Goal: Task Accomplishment & Management: Use online tool/utility

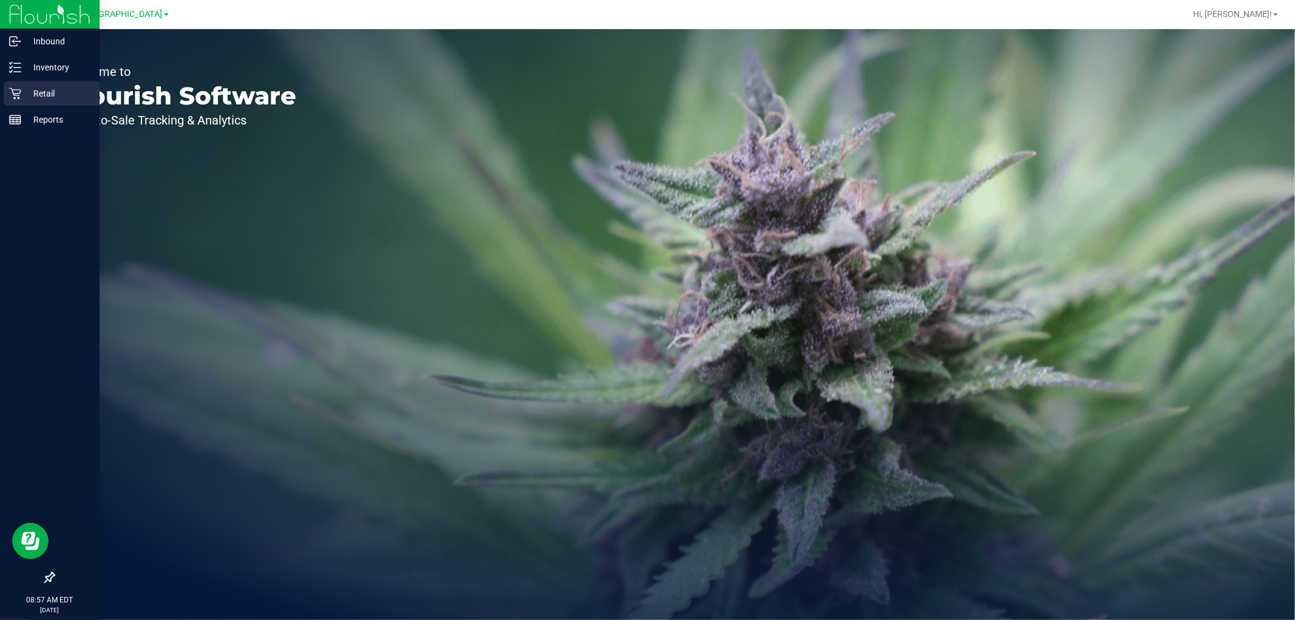
click at [20, 95] on icon at bounding box center [15, 93] width 12 height 12
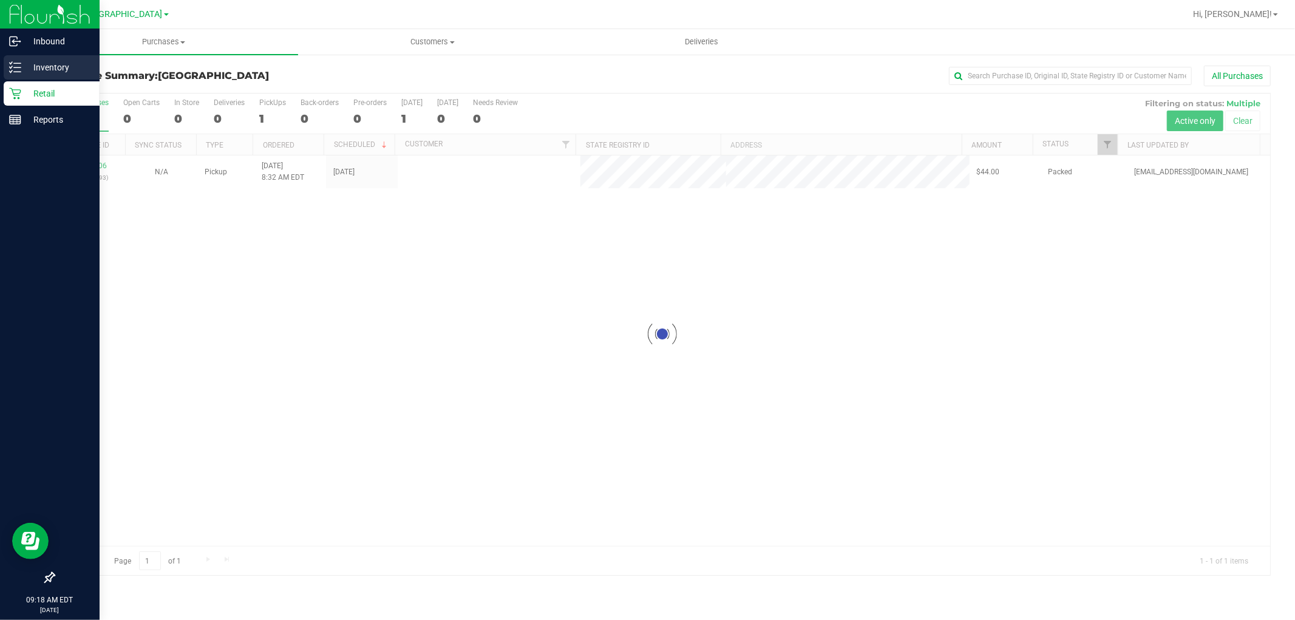
click at [4, 70] on div "Inventory" at bounding box center [52, 67] width 96 height 24
click at [27, 65] on p "Inventory" at bounding box center [57, 67] width 73 height 15
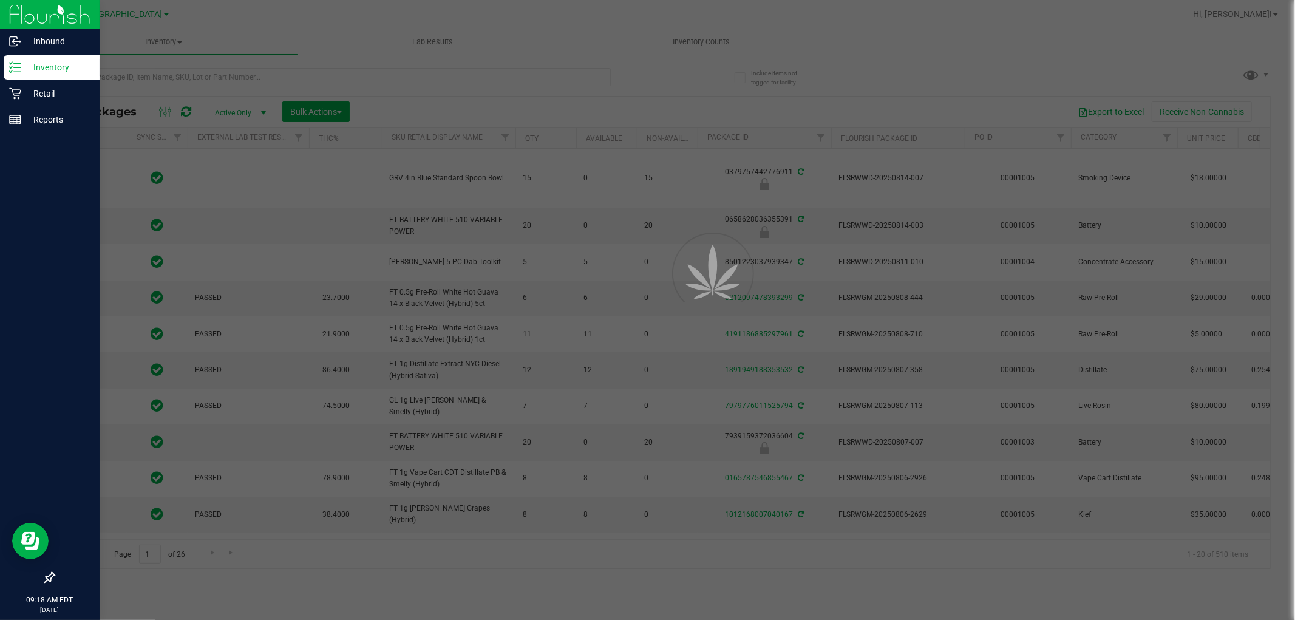
type input "[DATE]"
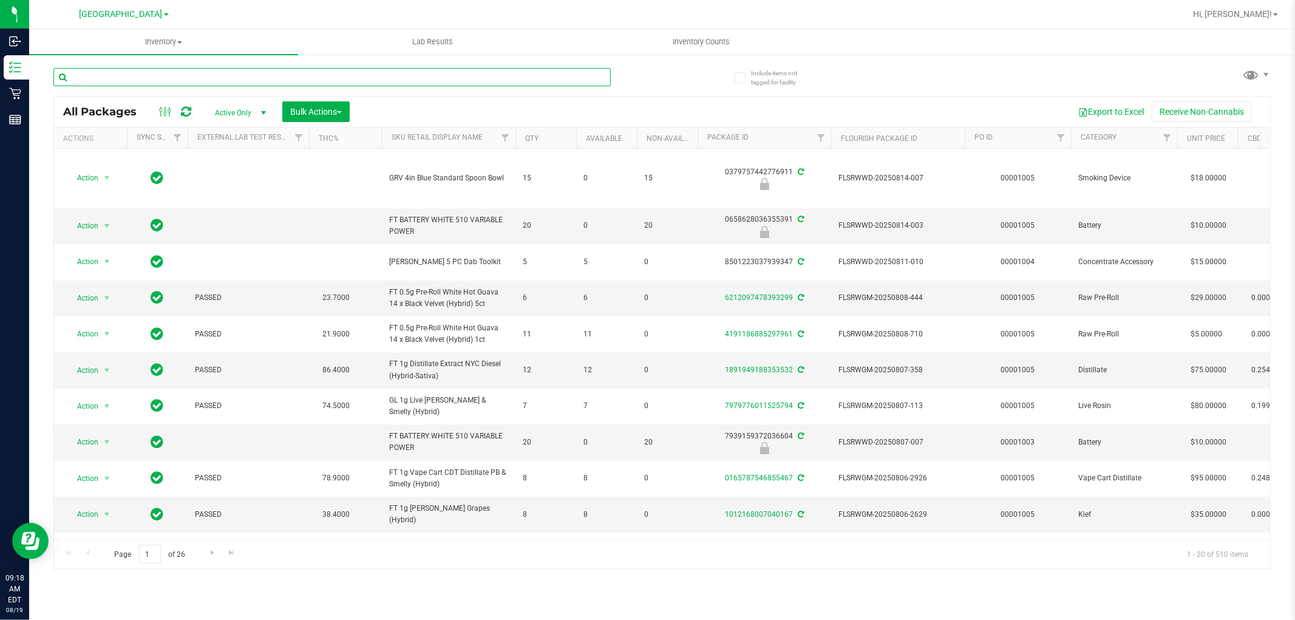
click at [136, 80] on input "text" at bounding box center [331, 77] width 557 height 18
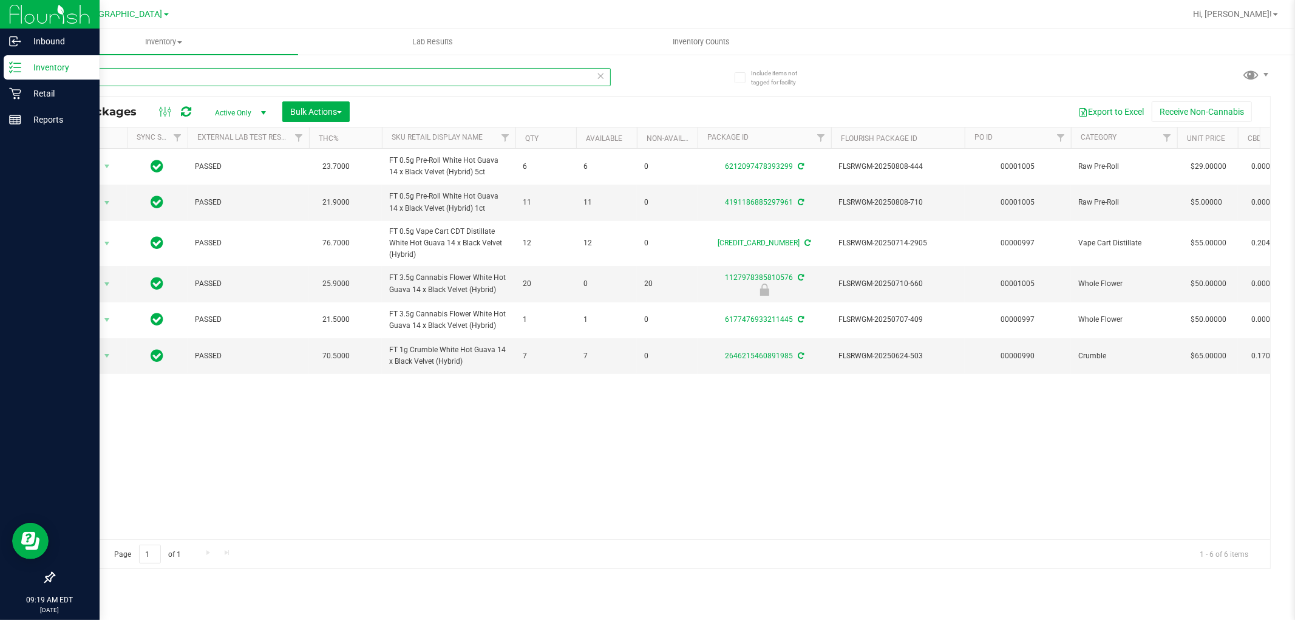
drag, startPoint x: 105, startPoint y: 70, endPoint x: 0, endPoint y: 75, distance: 105.1
click at [0, 75] on div "Inbound Inventory Retail Reports 09:19 AM EDT [DATE] 08/19 [GEOGRAPHIC_DATA] WC…" at bounding box center [647, 310] width 1295 height 620
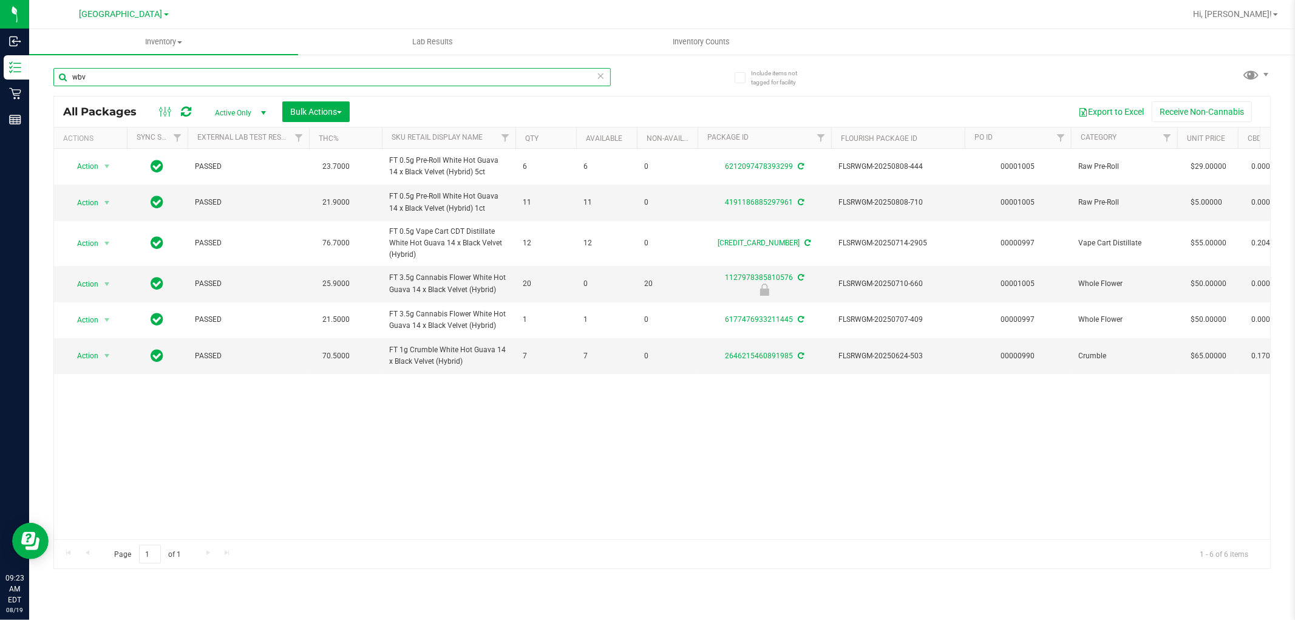
click at [117, 78] on input "wbv" at bounding box center [331, 77] width 557 height 18
click at [76, 78] on input "wbv" at bounding box center [331, 77] width 557 height 18
type input "1"
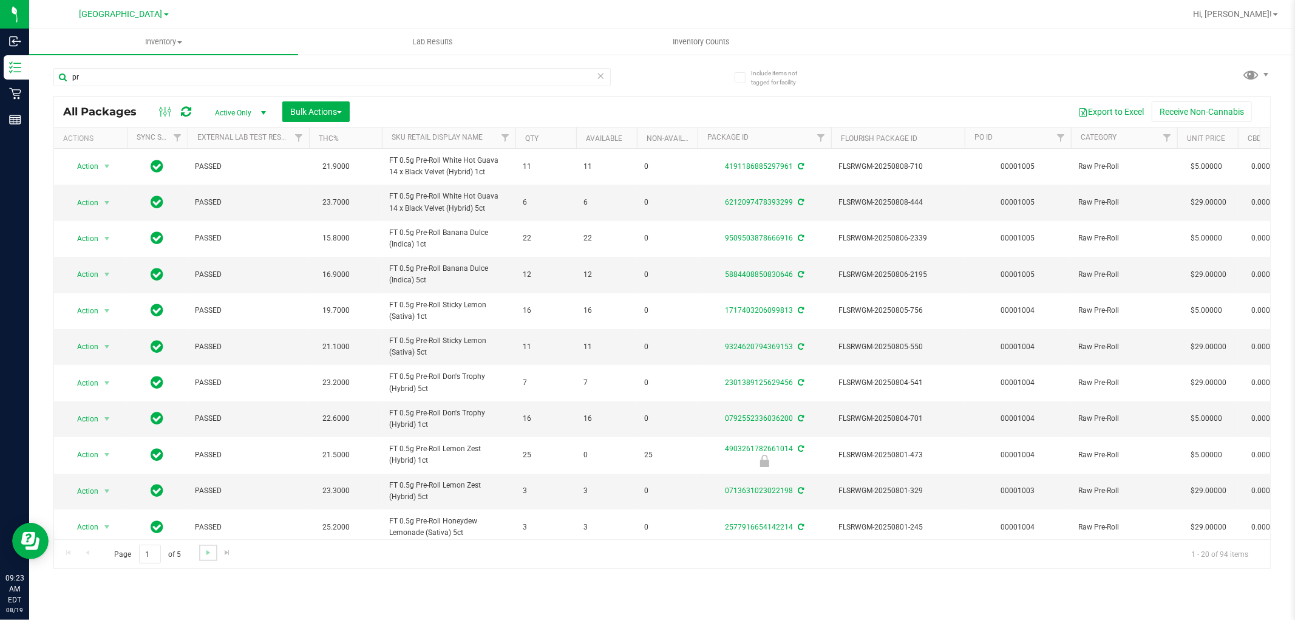
click at [202, 551] on link "Go to the next page" at bounding box center [208, 553] width 18 height 16
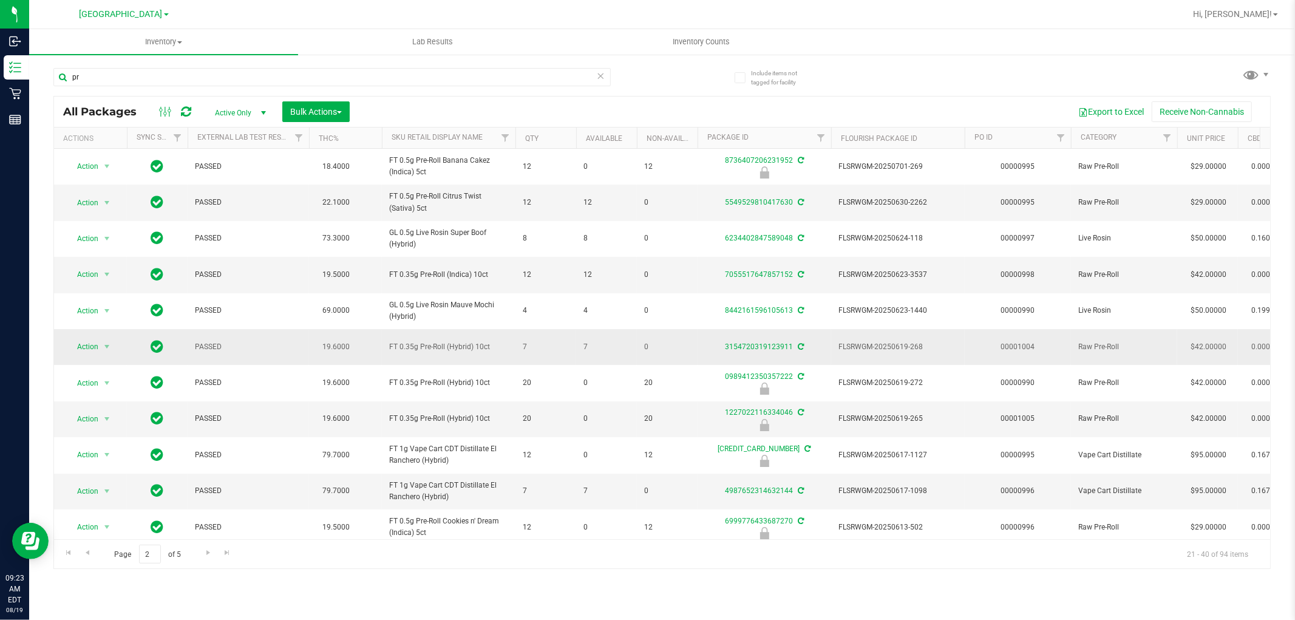
drag, startPoint x: 385, startPoint y: 348, endPoint x: 504, endPoint y: 336, distance: 119.6
click at [504, 336] on td "FT 0.35g Pre-Roll (Hybrid) 10ct" at bounding box center [449, 347] width 134 height 36
copy span "FT 0.35g Pre-Roll (Hybrid) 10ct"
drag, startPoint x: 89, startPoint y: 80, endPoint x: 82, endPoint y: 80, distance: 6.7
click at [82, 80] on input "pr" at bounding box center [331, 77] width 557 height 18
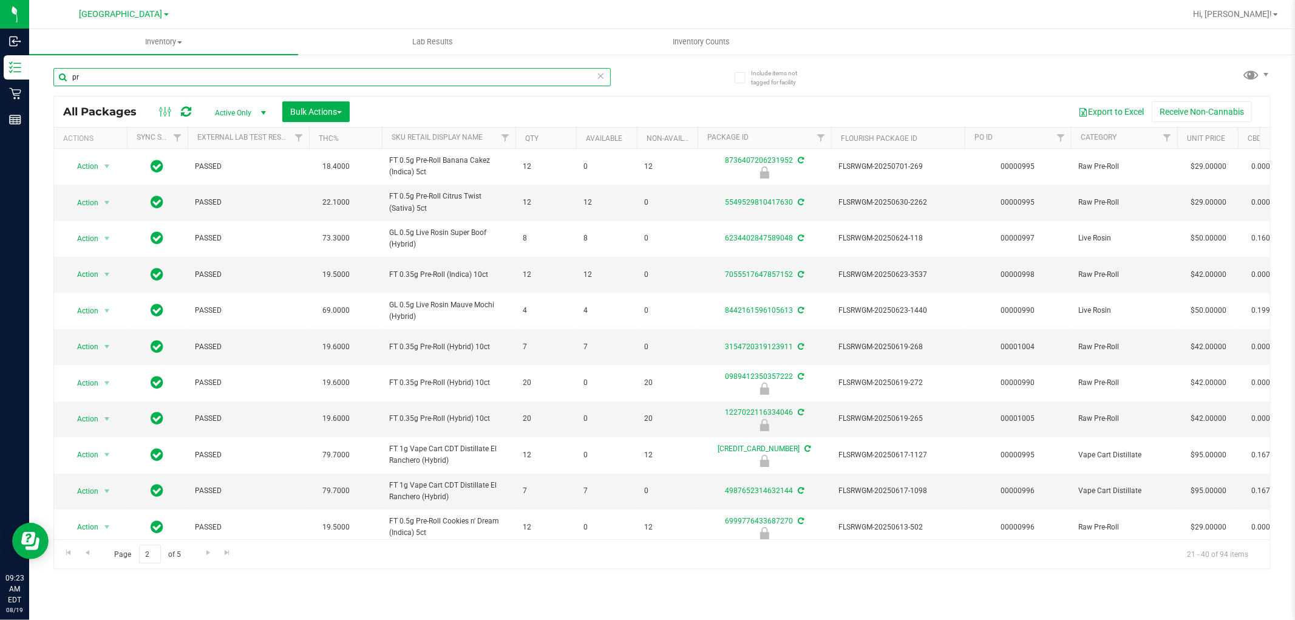
drag, startPoint x: 84, startPoint y: 75, endPoint x: 75, endPoint y: 75, distance: 9.1
click at [75, 75] on input "pr" at bounding box center [331, 77] width 557 height 18
type input "p"
paste input "FT 0.35g Pre-Roll (Hybrid) 10ct"
click at [159, 77] on input "FT 0.35g Pre-Roll (Hybrid) 10ct" at bounding box center [331, 77] width 557 height 18
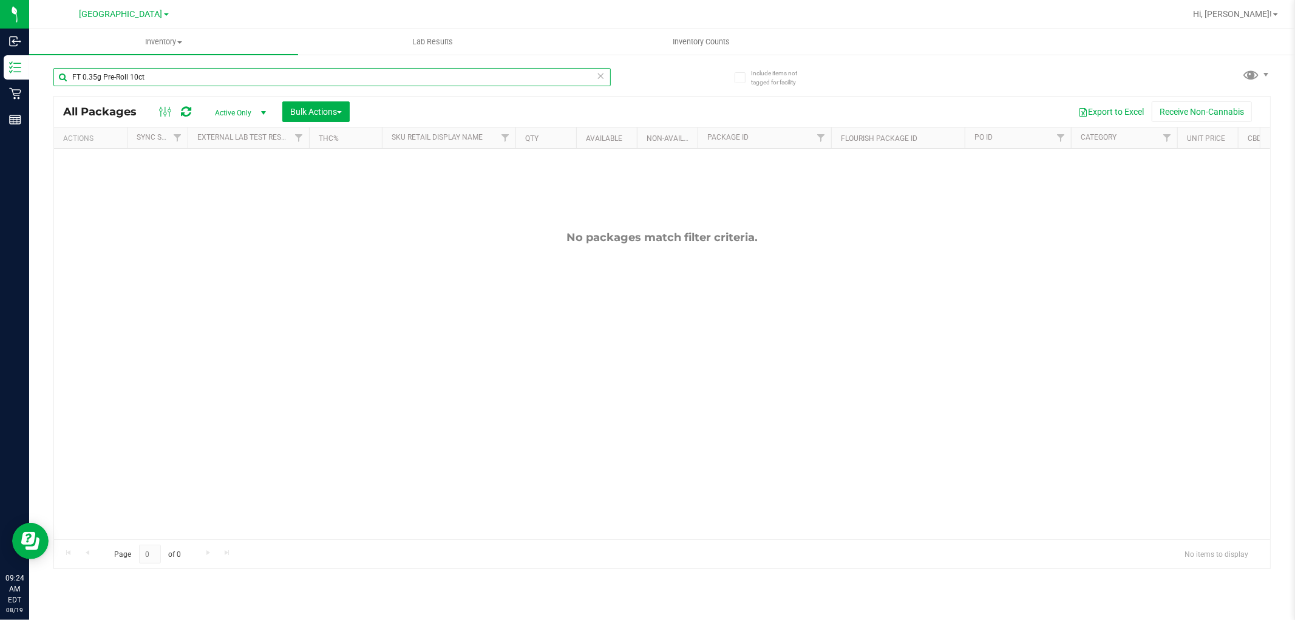
click at [158, 75] on input "FT 0.35g Pre-Roll 10ct" at bounding box center [331, 77] width 557 height 18
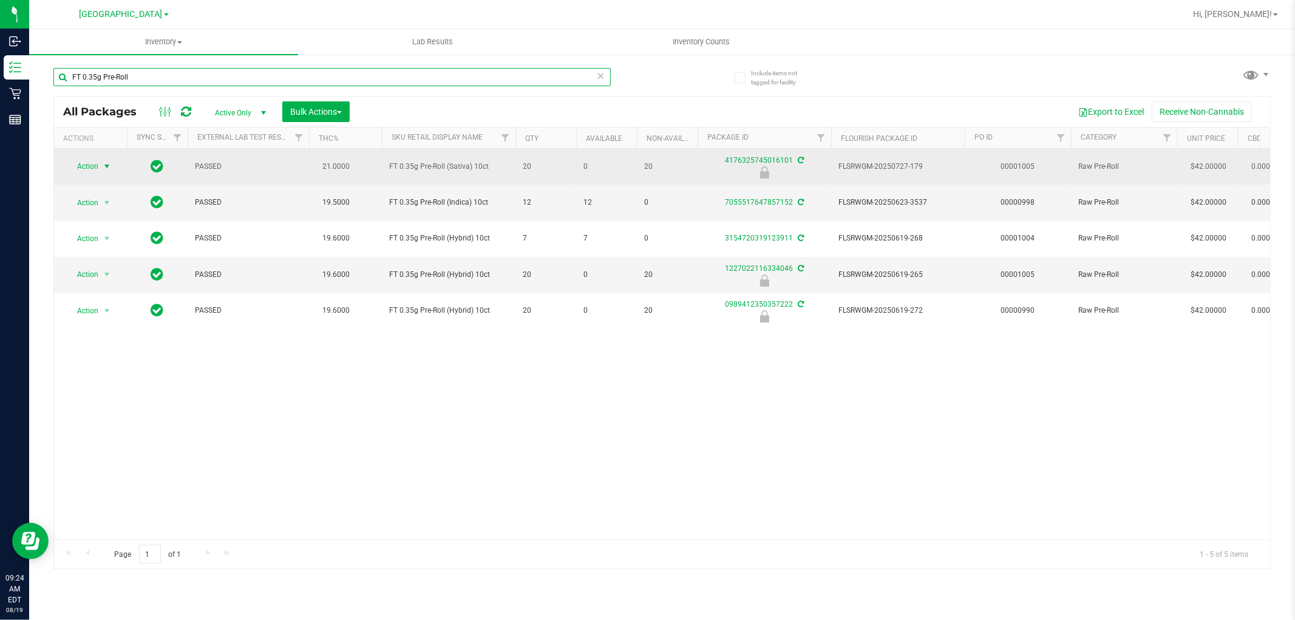
type input "FT 0.35g Pre-Roll"
click at [83, 164] on span "Action" at bounding box center [82, 166] width 33 height 17
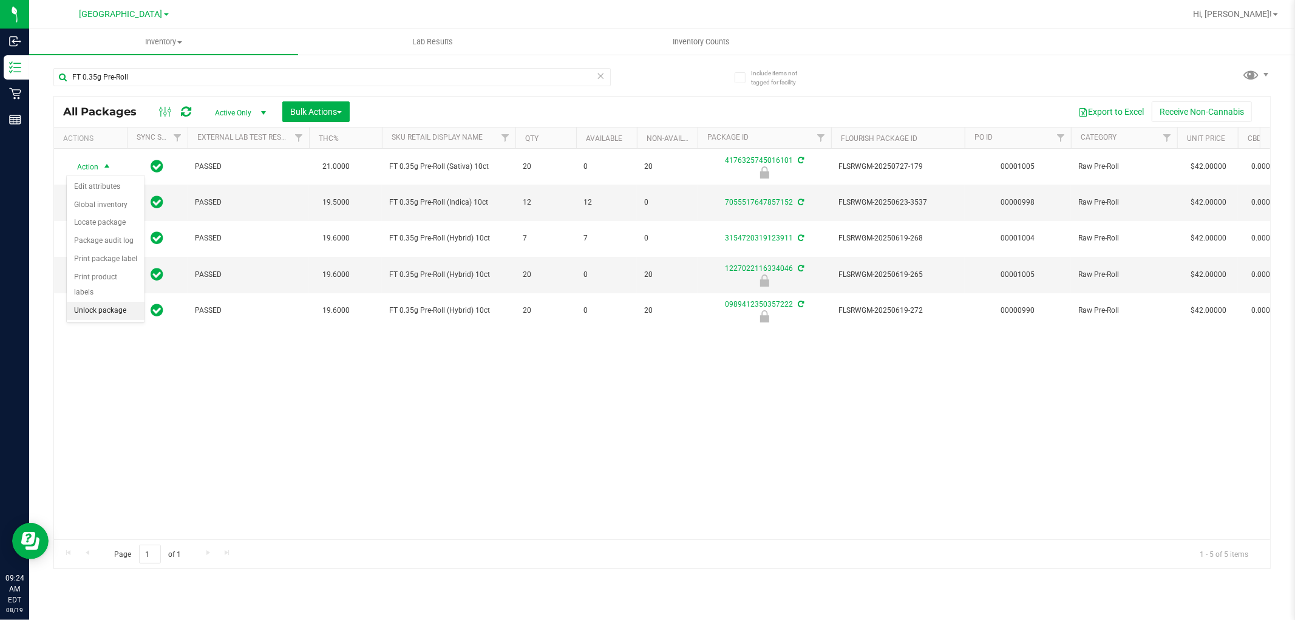
click at [105, 313] on li "Unlock package" at bounding box center [106, 311] width 78 height 18
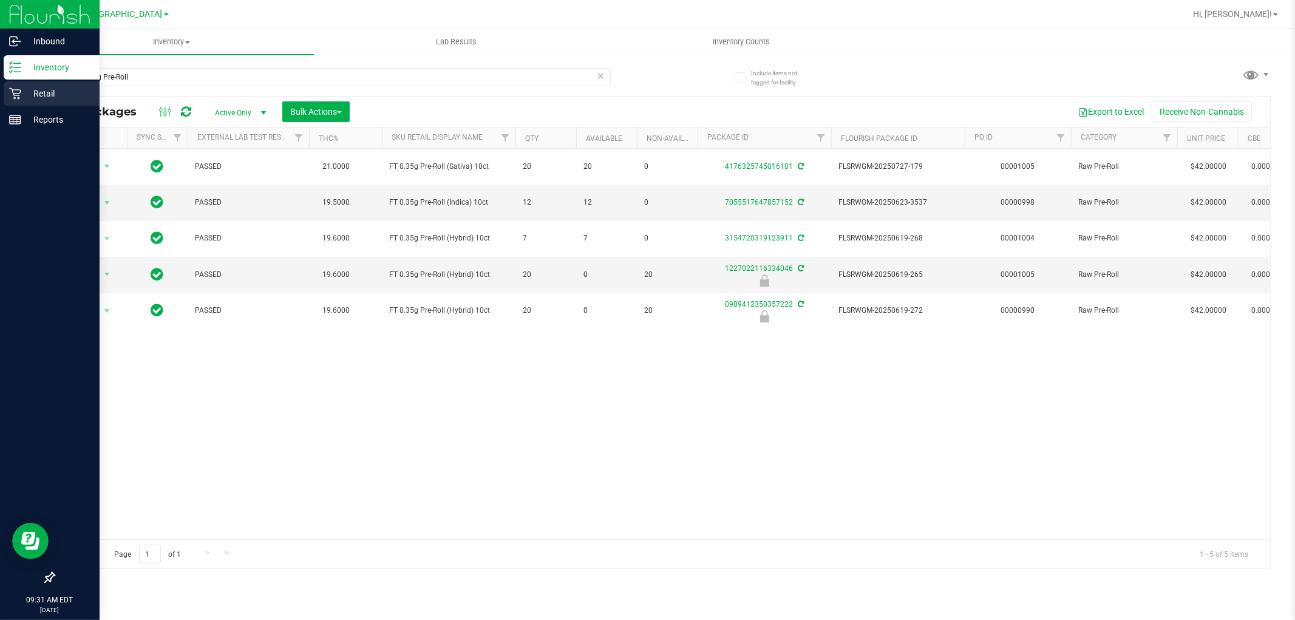
click at [27, 88] on p "Retail" at bounding box center [57, 93] width 73 height 15
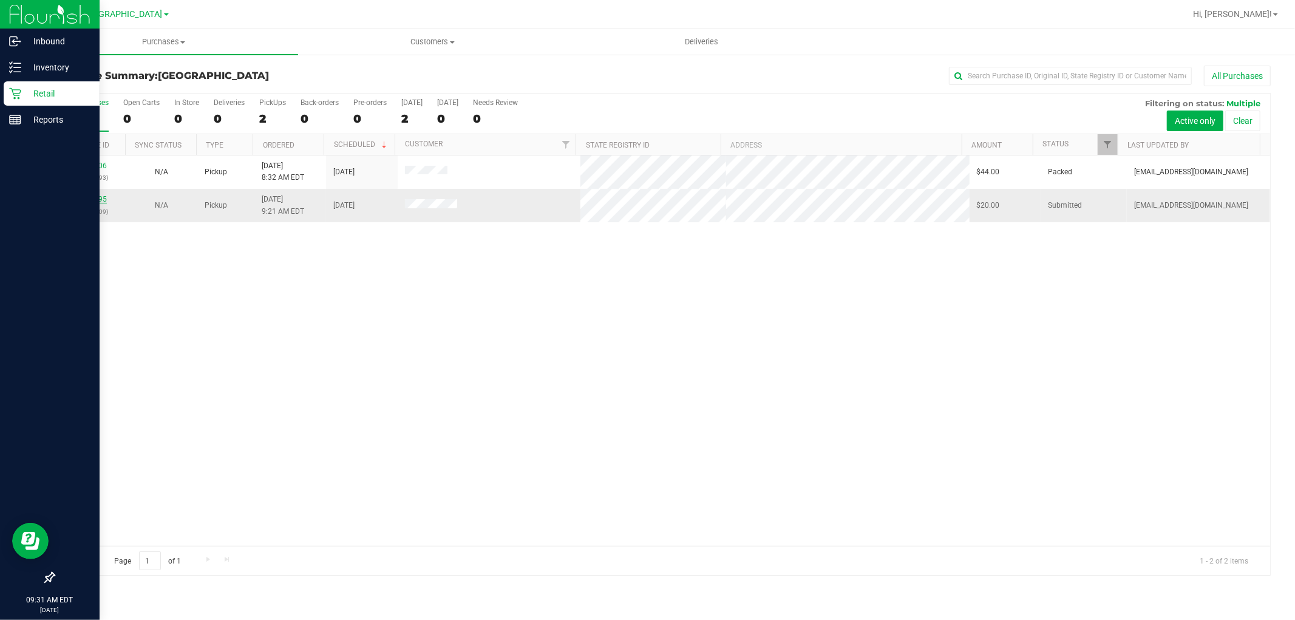
click at [91, 199] on link "11811995" at bounding box center [90, 199] width 34 height 8
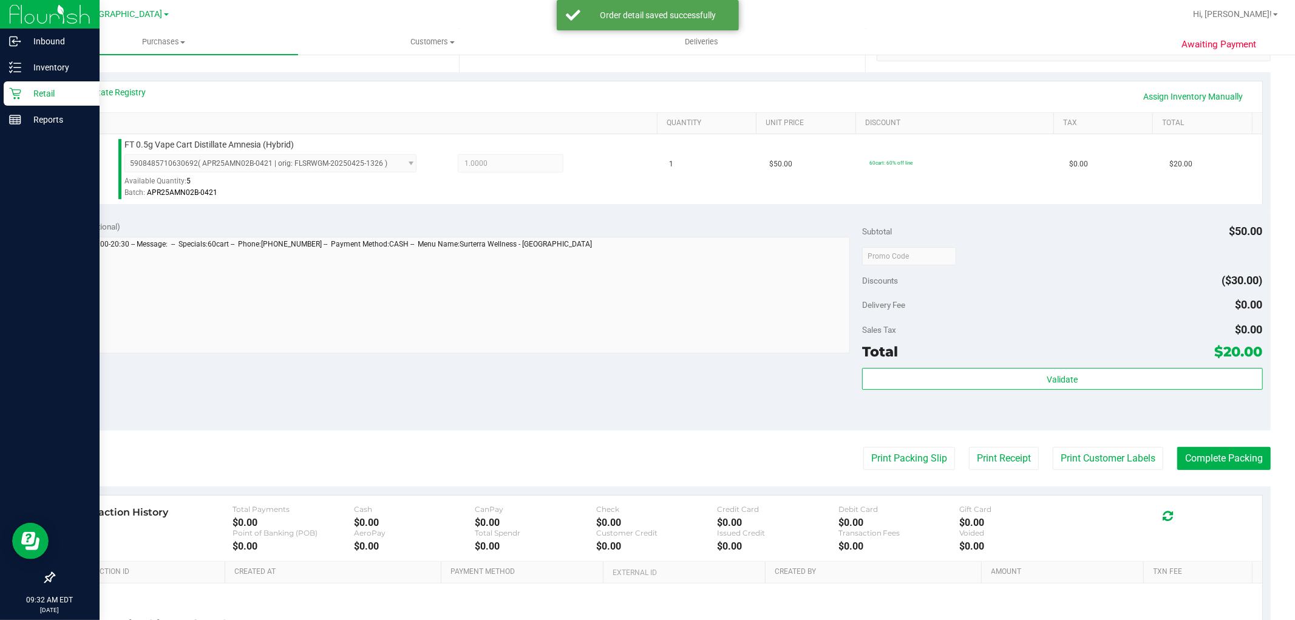
scroll to position [373, 0]
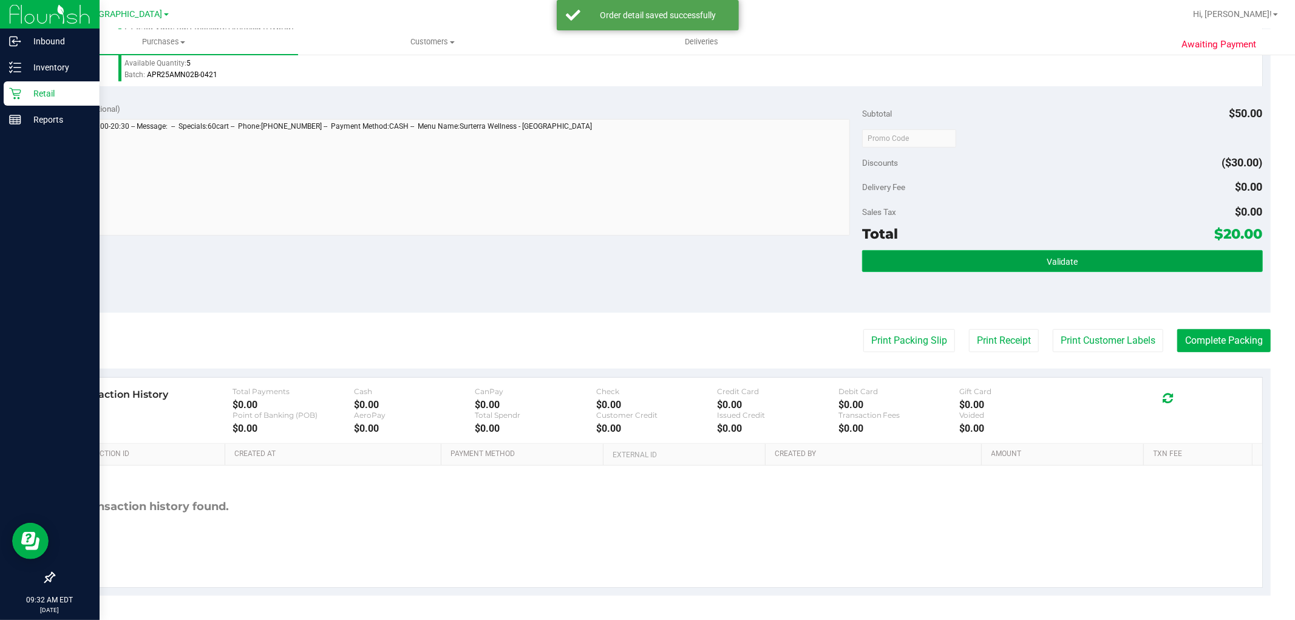
click at [1070, 259] on button "Validate" at bounding box center [1062, 261] width 400 height 22
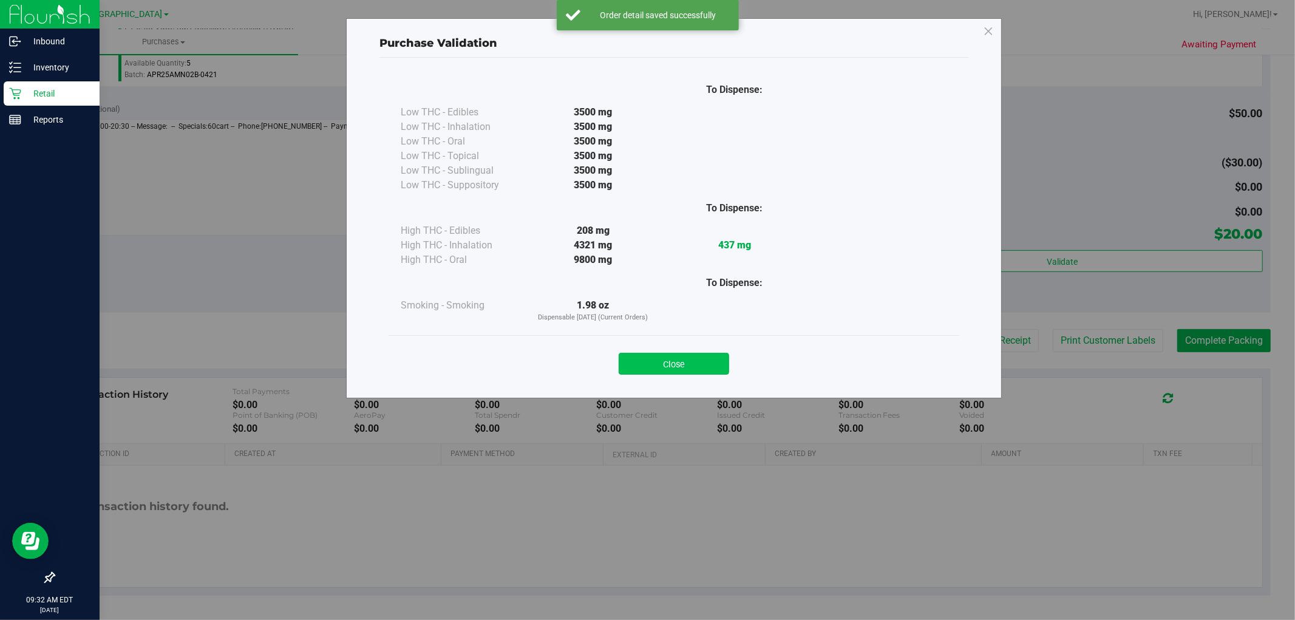
click at [705, 370] on button "Close" at bounding box center [674, 364] width 110 height 22
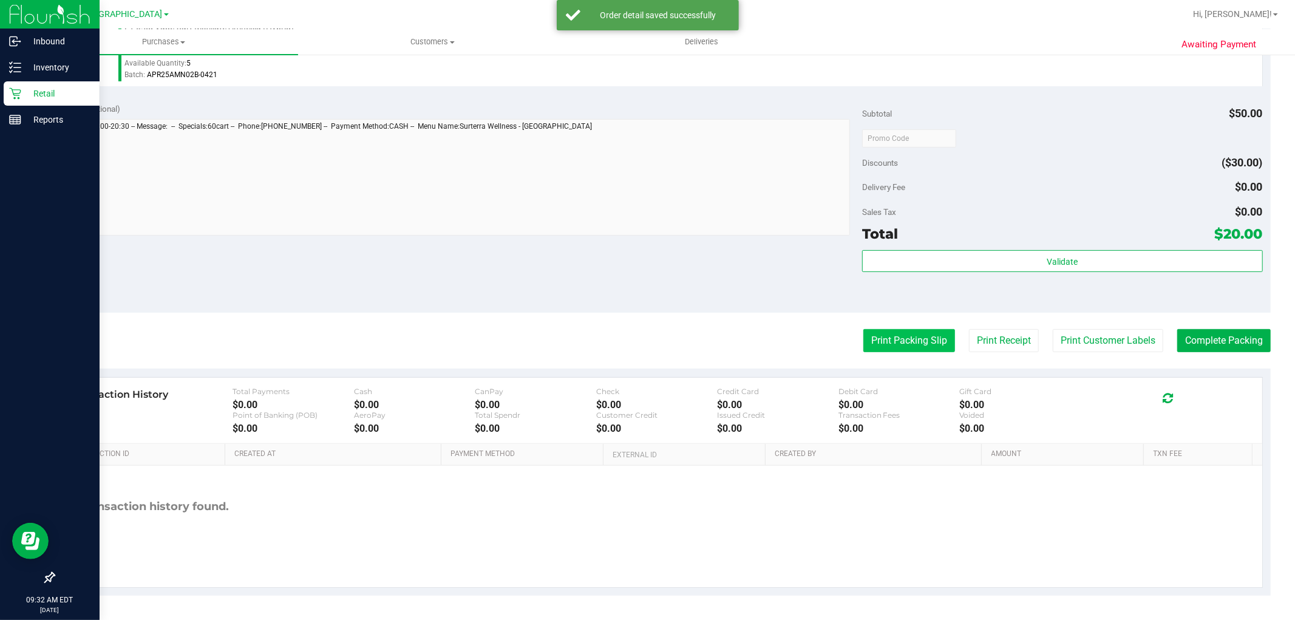
click at [873, 337] on button "Print Packing Slip" at bounding box center [909, 340] width 92 height 23
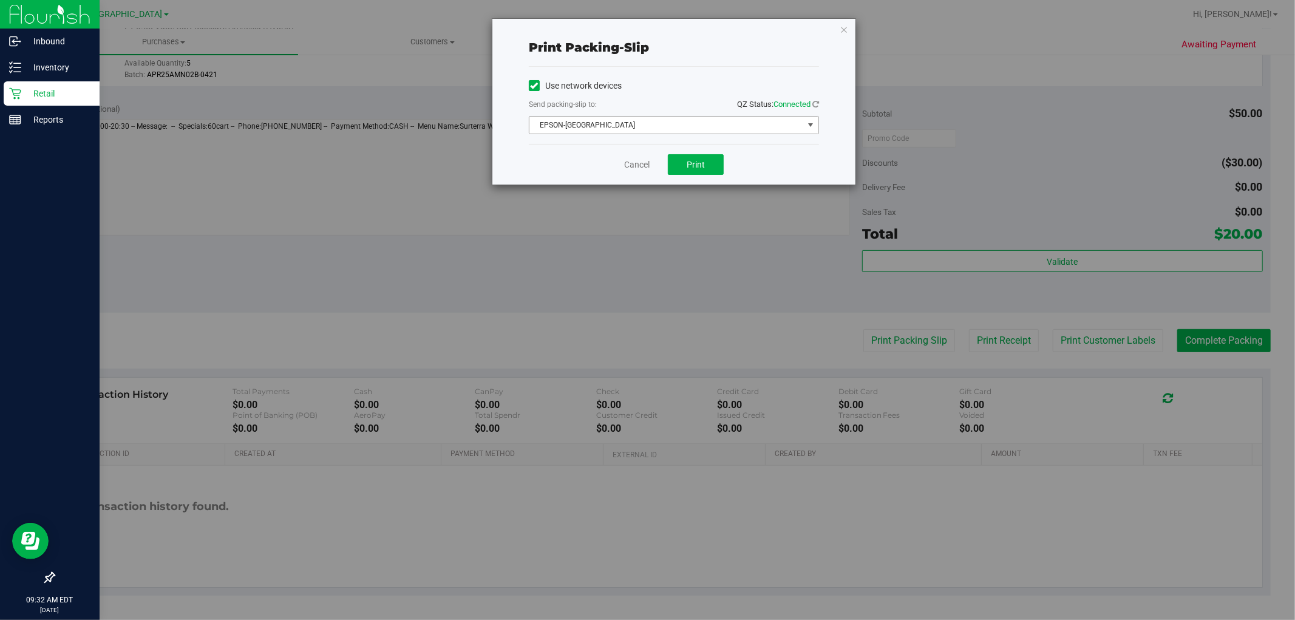
click at [586, 126] on span "EPSON-[GEOGRAPHIC_DATA]" at bounding box center [666, 125] width 274 height 17
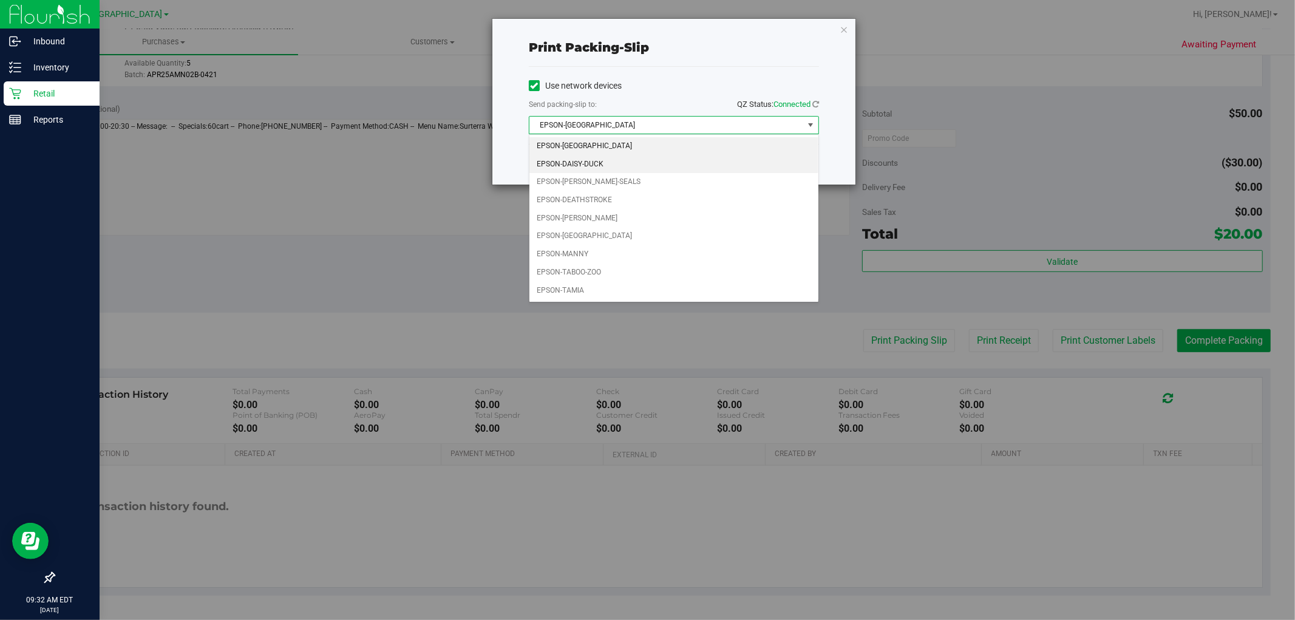
click at [596, 168] on li "EPSON-DAISY-DUCK" at bounding box center [673, 164] width 289 height 18
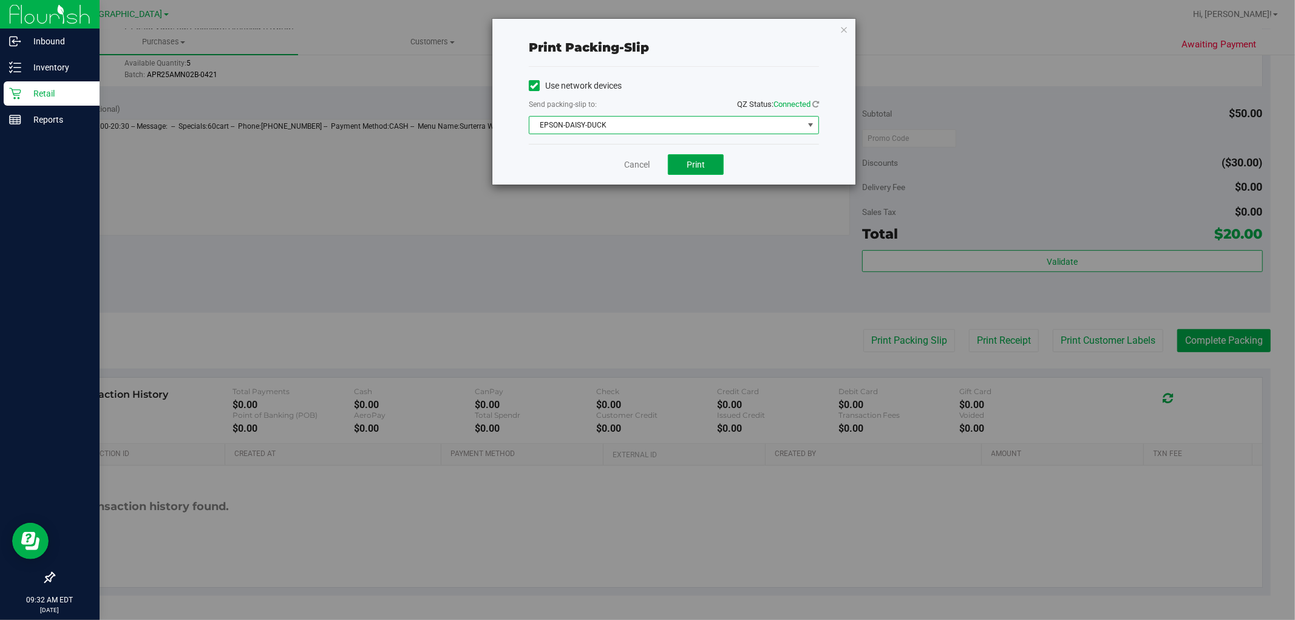
click at [686, 165] on button "Print" at bounding box center [696, 164] width 56 height 21
click at [841, 23] on icon "button" at bounding box center [844, 29] width 8 height 15
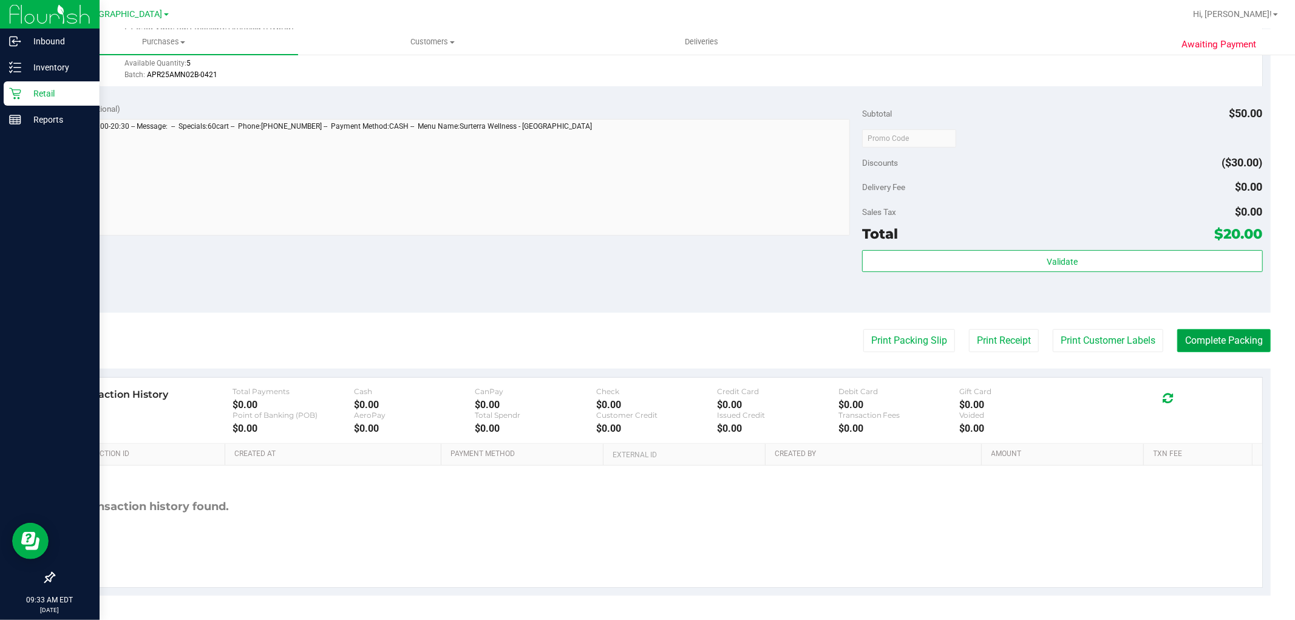
click at [1233, 337] on button "Complete Packing" at bounding box center [1223, 340] width 93 height 23
